Goal: Contribute content

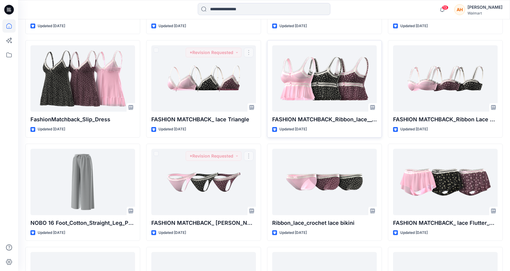
scroll to position [865, 0]
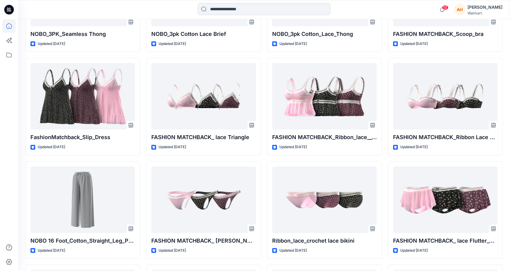
click at [436, 3] on div "13 Notifications [PERSON_NAME] changed the status of JS_Shapewear_Seamless_Cami…" at bounding box center [264, 9] width 492 height 13
click at [448, 8] on icon "button" at bounding box center [442, 10] width 11 height 12
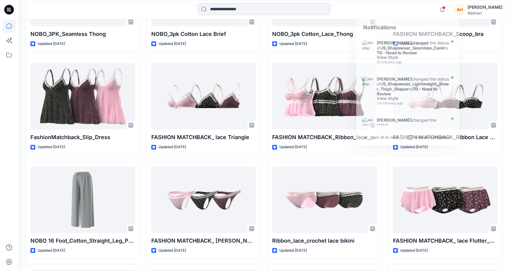
click at [465, 8] on div "AH" at bounding box center [459, 9] width 11 height 11
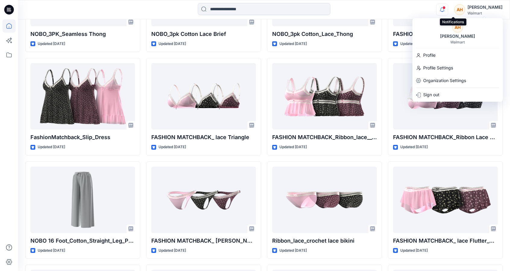
click at [448, 6] on icon "button" at bounding box center [442, 10] width 11 height 12
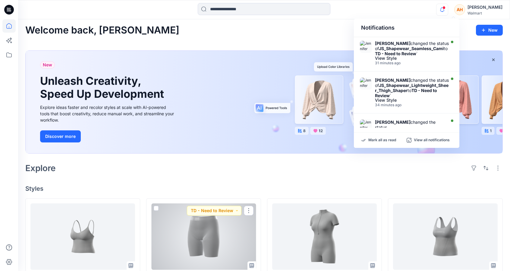
scroll to position [0, 0]
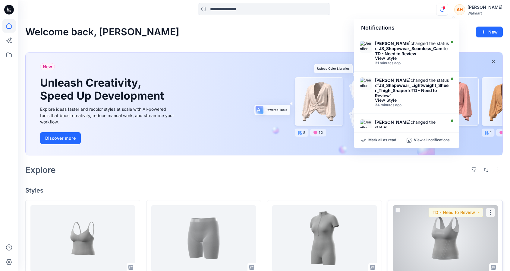
click at [412, 233] on div at bounding box center [445, 238] width 105 height 66
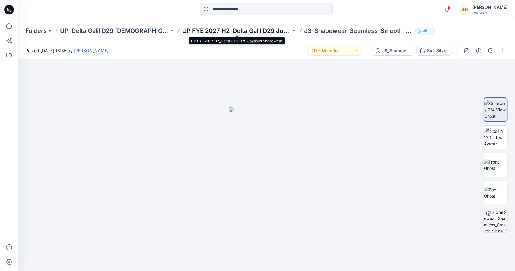
click at [237, 33] on p "UP FYE 2027 H2_Delta Galil D29 Joyspun Shapewear" at bounding box center [236, 31] width 109 height 8
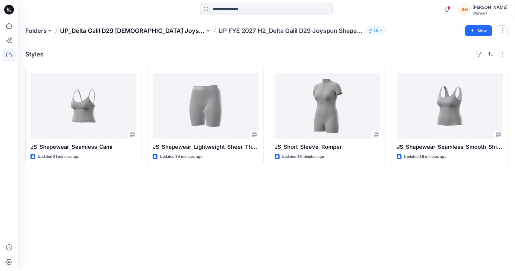
click at [102, 33] on p "UP_Delta Galil D29 [DEMOGRAPHIC_DATA] Joyspun Intimates" at bounding box center [132, 31] width 145 height 8
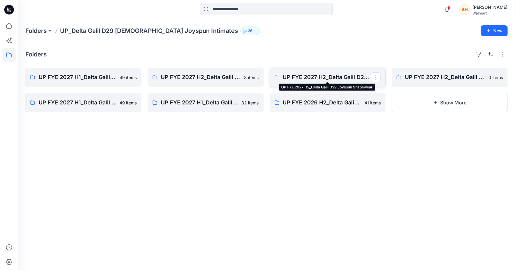
click at [321, 79] on p "UP FYE 2027 H2_Delta Galil D29 Joyspun Shapewear" at bounding box center [327, 77] width 88 height 8
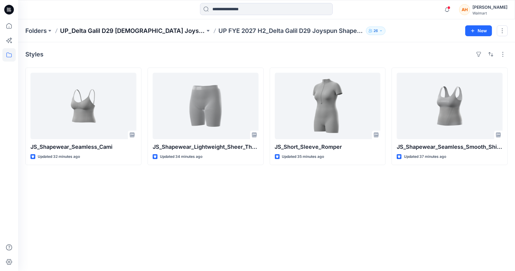
click at [122, 27] on p "UP_Delta Galil D29 [DEMOGRAPHIC_DATA] Joyspun Intimates" at bounding box center [132, 31] width 145 height 8
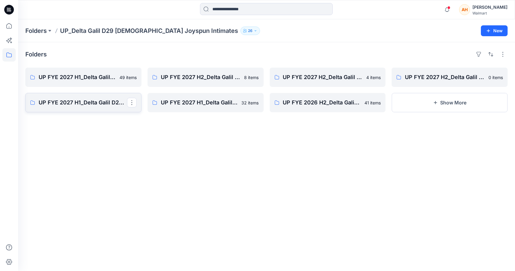
click at [49, 100] on p "UP FYE 2027 H1_Delta Galil D29 Joyspun Shapewear" at bounding box center [83, 102] width 88 height 8
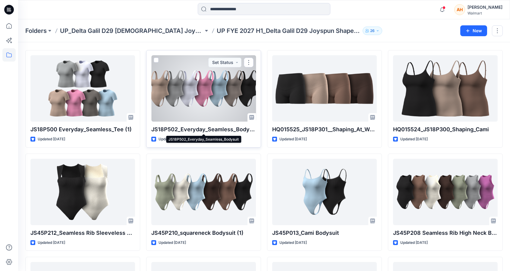
scroll to position [16, 0]
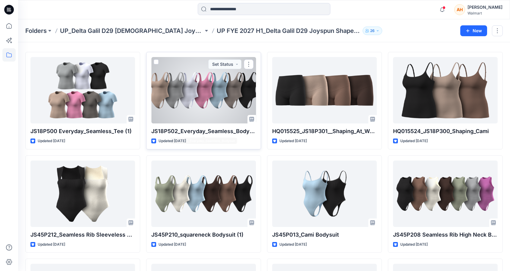
click at [222, 102] on div at bounding box center [203, 90] width 105 height 66
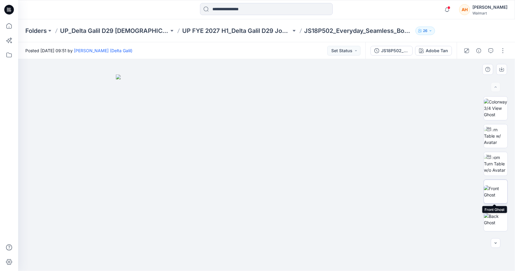
click at [494, 191] on img at bounding box center [496, 191] width 24 height 13
click at [494, 216] on img at bounding box center [496, 219] width 24 height 13
click at [239, 35] on div "Folders UP_Delta Galil D29 [DEMOGRAPHIC_DATA] Joyspun Intimates UP FYE 2027 H1_…" at bounding box center [266, 30] width 497 height 23
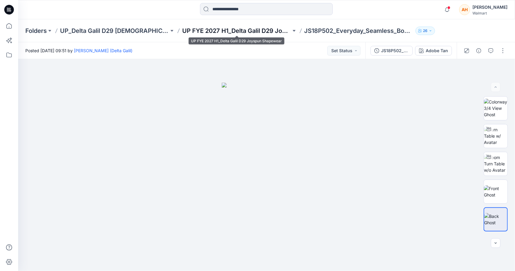
click at [239, 33] on p "UP FYE 2027 H1_Delta Galil D29 Joyspun Shapewear" at bounding box center [236, 31] width 109 height 8
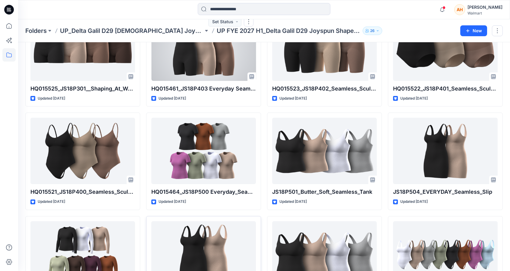
scroll to position [603, 0]
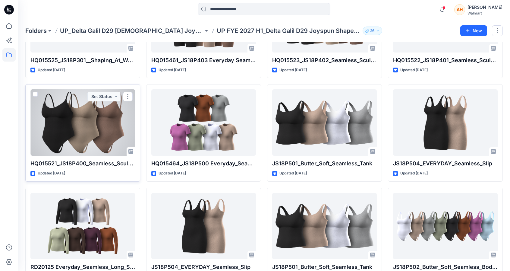
click at [43, 132] on div at bounding box center [82, 122] width 105 height 66
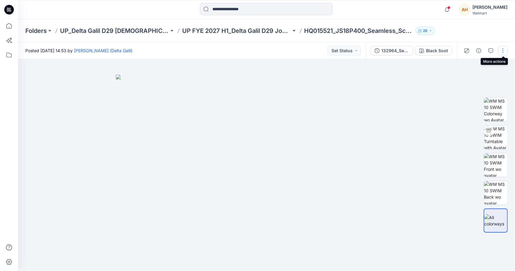
click at [502, 46] on button "button" at bounding box center [503, 51] width 10 height 10
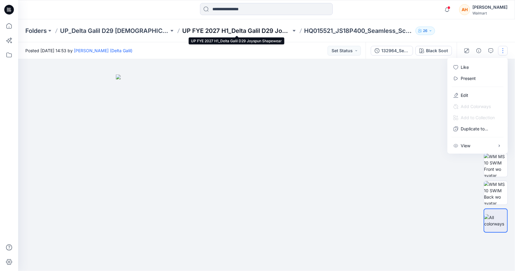
click at [247, 28] on p "UP FYE 2027 H1_Delta Galil D29 Joyspun Shapewear" at bounding box center [236, 31] width 109 height 8
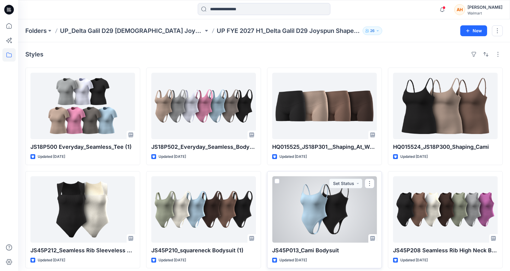
click at [314, 214] on div at bounding box center [324, 209] width 105 height 66
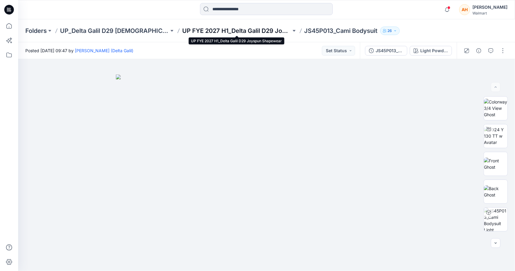
click at [269, 32] on p "UP FYE 2027 H1_Delta Galil D29 Joyspun Shapewear" at bounding box center [236, 31] width 109 height 8
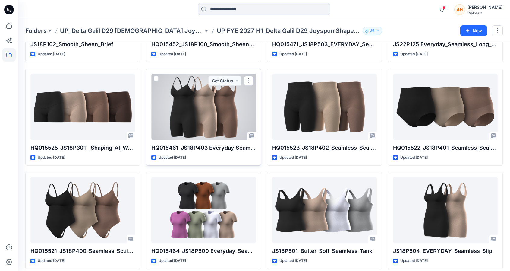
scroll to position [543, 0]
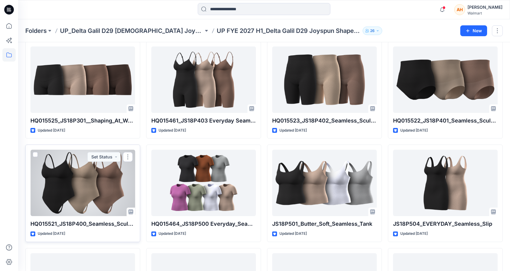
click at [96, 189] on div at bounding box center [82, 183] width 105 height 66
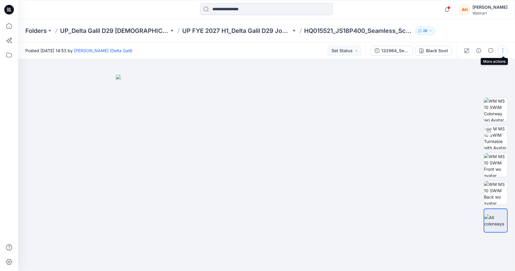
click at [502, 50] on button "button" at bounding box center [503, 51] width 10 height 10
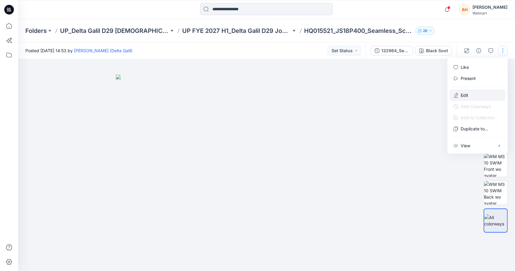
click at [464, 93] on p "Edit" at bounding box center [464, 95] width 8 height 6
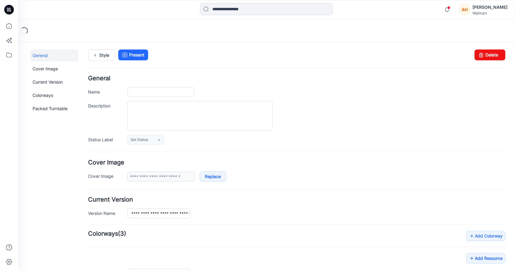
type input "**********"
type textarea "**********"
type input "**********"
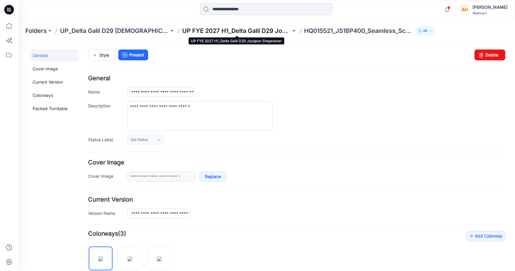
click at [229, 29] on p "UP FYE 2027 H1_Delta Galil D29 Joyspun Shapewear" at bounding box center [236, 31] width 109 height 8
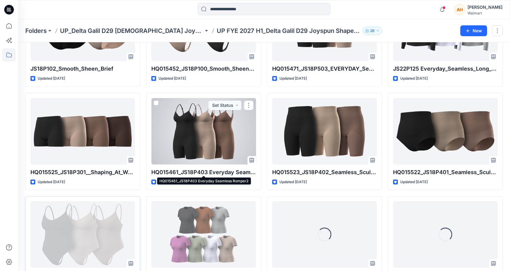
scroll to position [558, 0]
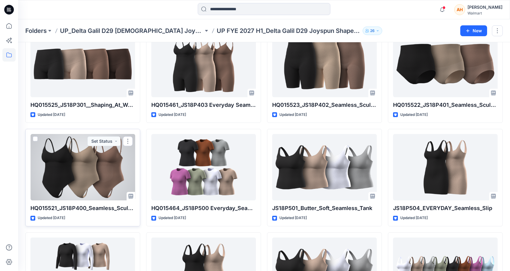
click at [54, 177] on div at bounding box center [82, 167] width 105 height 66
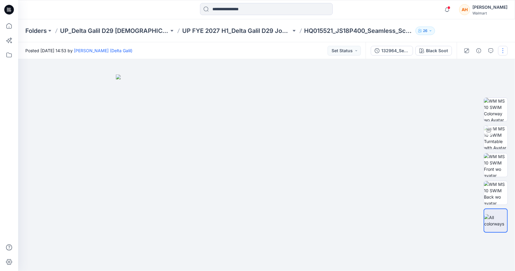
click at [503, 52] on button "button" at bounding box center [503, 51] width 10 height 10
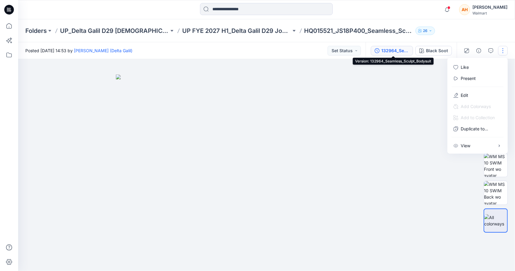
click at [387, 52] on div "132964_Seamless_Sculpt_Bodysuit" at bounding box center [395, 50] width 28 height 7
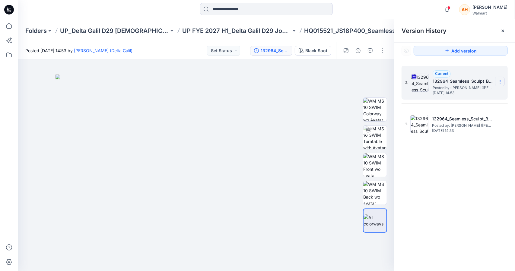
click at [499, 85] on section at bounding box center [500, 82] width 10 height 10
click at [456, 92] on span "Download Source BW File" at bounding box center [469, 93] width 51 height 7
click at [450, 7] on span at bounding box center [448, 7] width 3 height 3
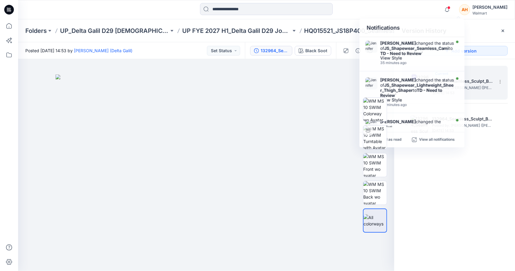
click at [221, 36] on div "Folders UP_Delta Galil D29 Ladies Joyspun Intimates UP FYE 2027 H1_Delta Galil …" at bounding box center [266, 30] width 497 height 23
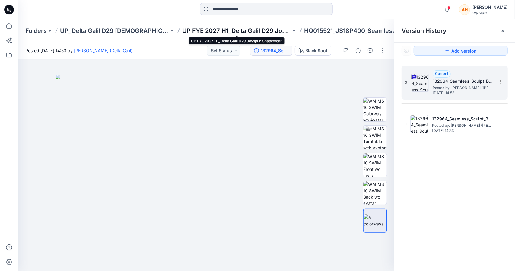
click at [219, 31] on p "UP FYE 2027 H1_Delta Galil D29 Joyspun Shapewear" at bounding box center [236, 31] width 109 height 8
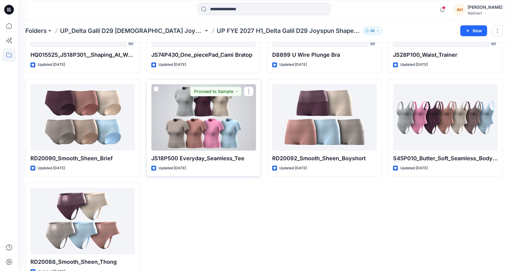
scroll to position [1138, 0]
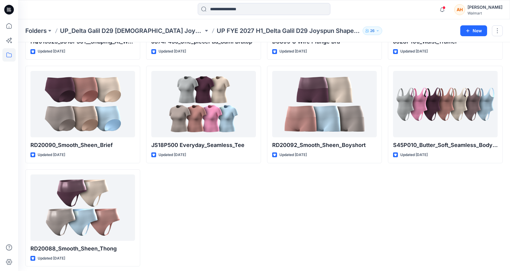
click at [169, 32] on p "UP_Delta Galil D29 [DEMOGRAPHIC_DATA] Joyspun Intimates" at bounding box center [132, 31] width 144 height 8
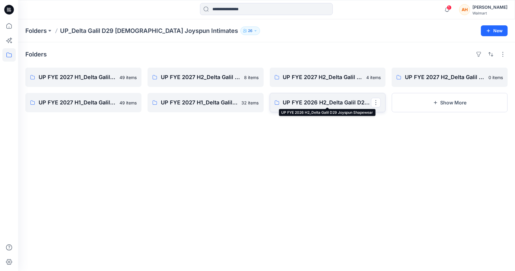
click at [344, 106] on p "UP FYE 2026 H2_Delta Galil D29 Joyspun Shapewear" at bounding box center [327, 102] width 88 height 8
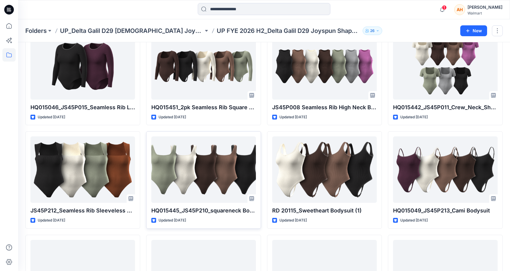
scroll to position [151, 0]
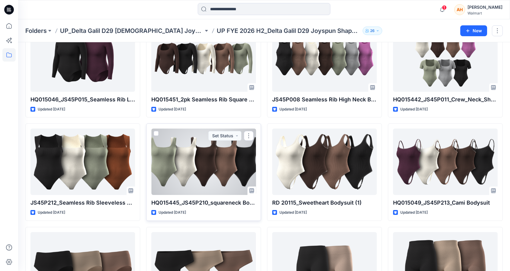
click at [153, 149] on div at bounding box center [203, 161] width 105 height 66
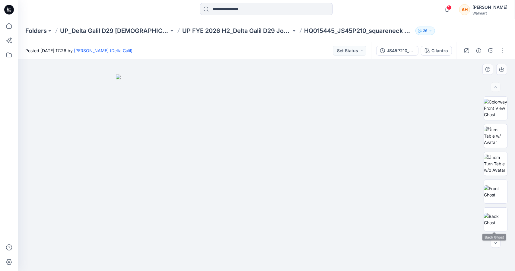
click at [492, 207] on div at bounding box center [495, 165] width 24 height 138
click at [493, 214] on img at bounding box center [496, 219] width 24 height 13
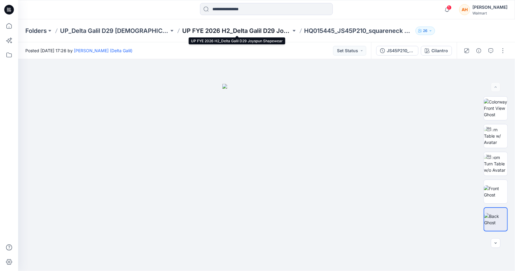
click at [202, 28] on p "UP FYE 2026 H2_Delta Galil D29 Joyspun Shapewear" at bounding box center [236, 31] width 109 height 8
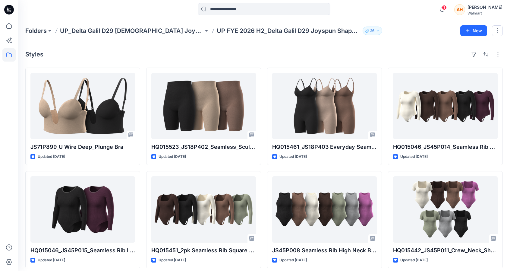
click at [154, 30] on p "UP_Delta Galil D29 [DEMOGRAPHIC_DATA] Joyspun Intimates" at bounding box center [132, 31] width 144 height 8
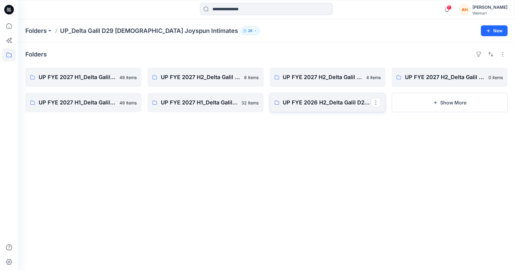
click at [287, 96] on link "UP FYE 2026 H2_Delta Galil D29 Joyspun Shapewear" at bounding box center [328, 102] width 116 height 19
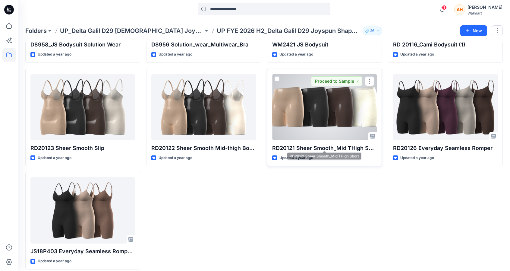
scroll to position [932, 0]
